Goal: Transaction & Acquisition: Purchase product/service

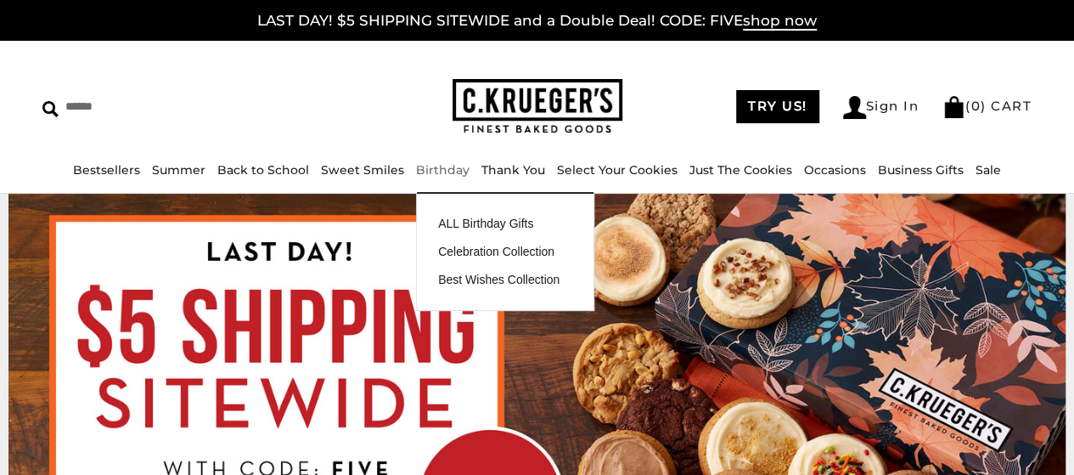
click at [428, 174] on link "Birthday" at bounding box center [443, 169] width 54 height 15
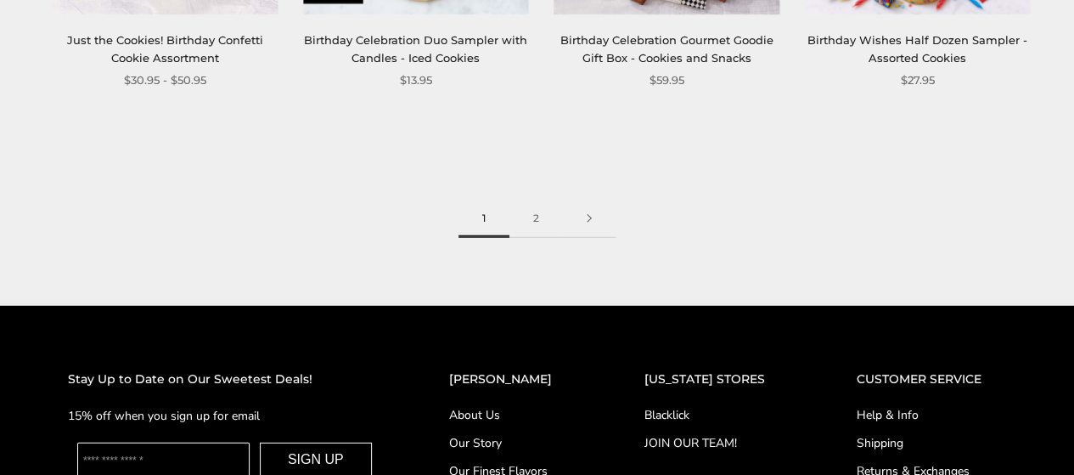
scroll to position [2378, 0]
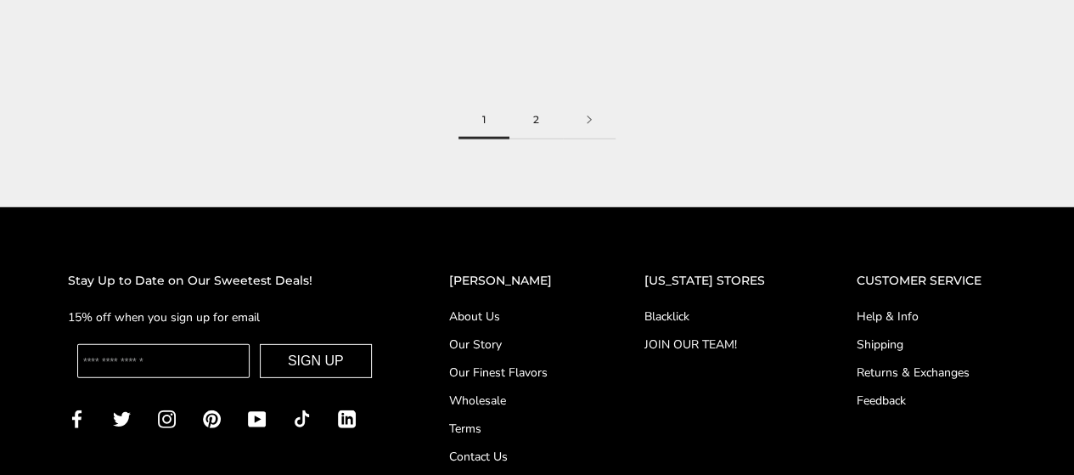
click at [515, 116] on link "2" at bounding box center [537, 120] width 54 height 38
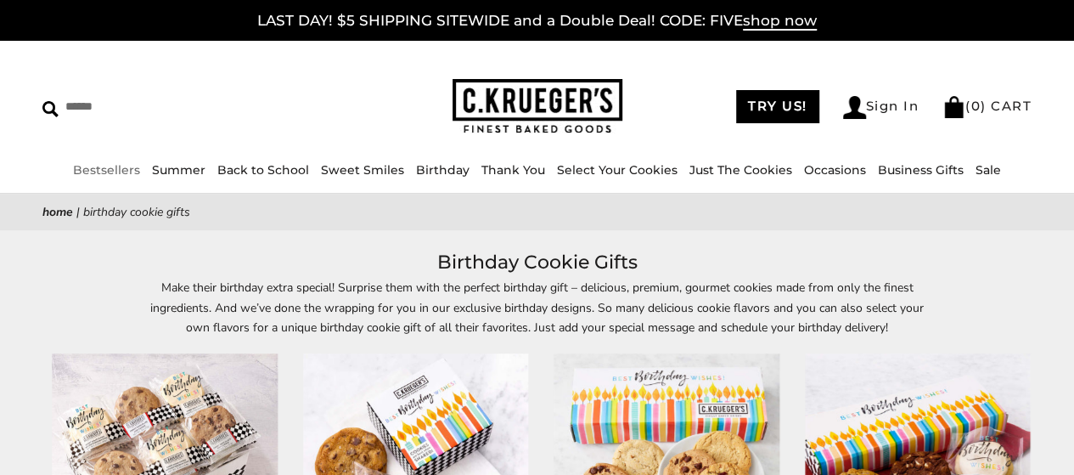
click at [138, 162] on link "Bestsellers" at bounding box center [106, 169] width 67 height 15
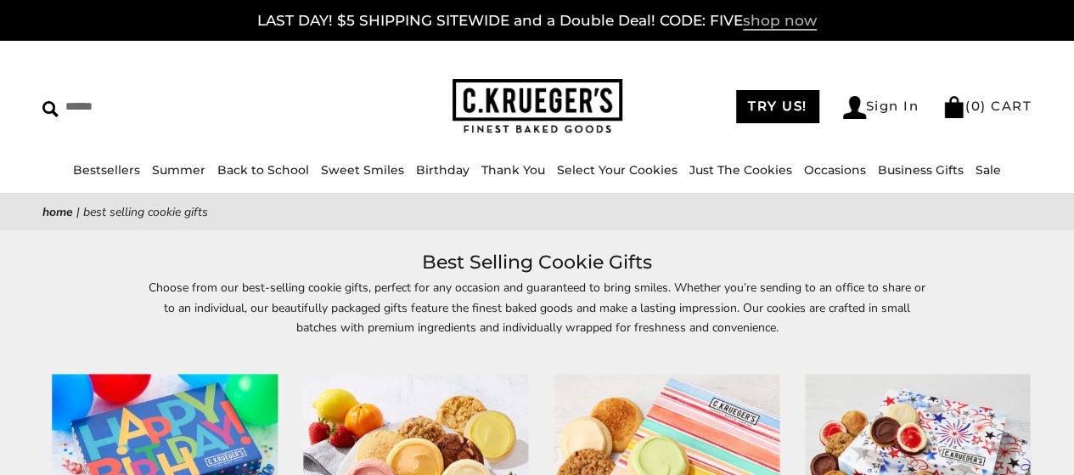
click at [769, 23] on span "shop now" at bounding box center [780, 21] width 74 height 19
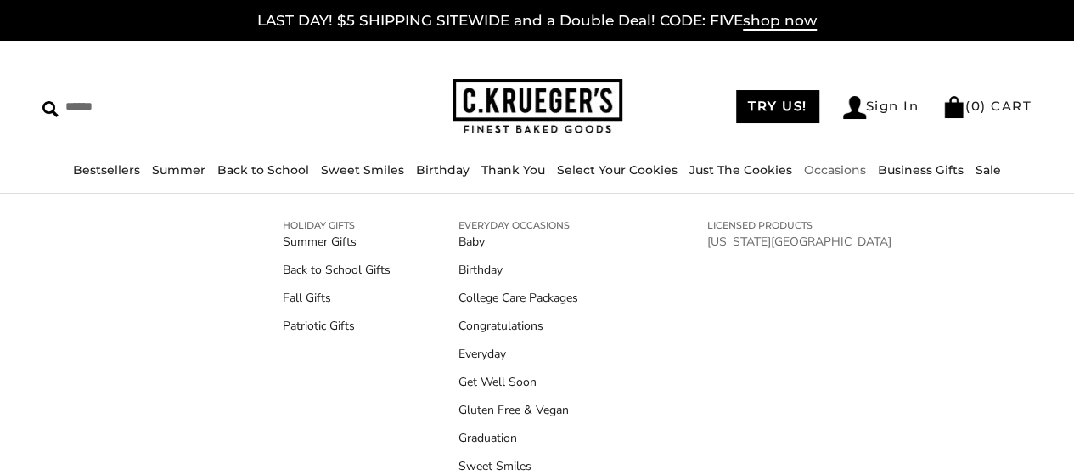
click at [764, 237] on link "[US_STATE][GEOGRAPHIC_DATA]" at bounding box center [799, 242] width 184 height 18
